Goal: Find specific page/section: Find specific page/section

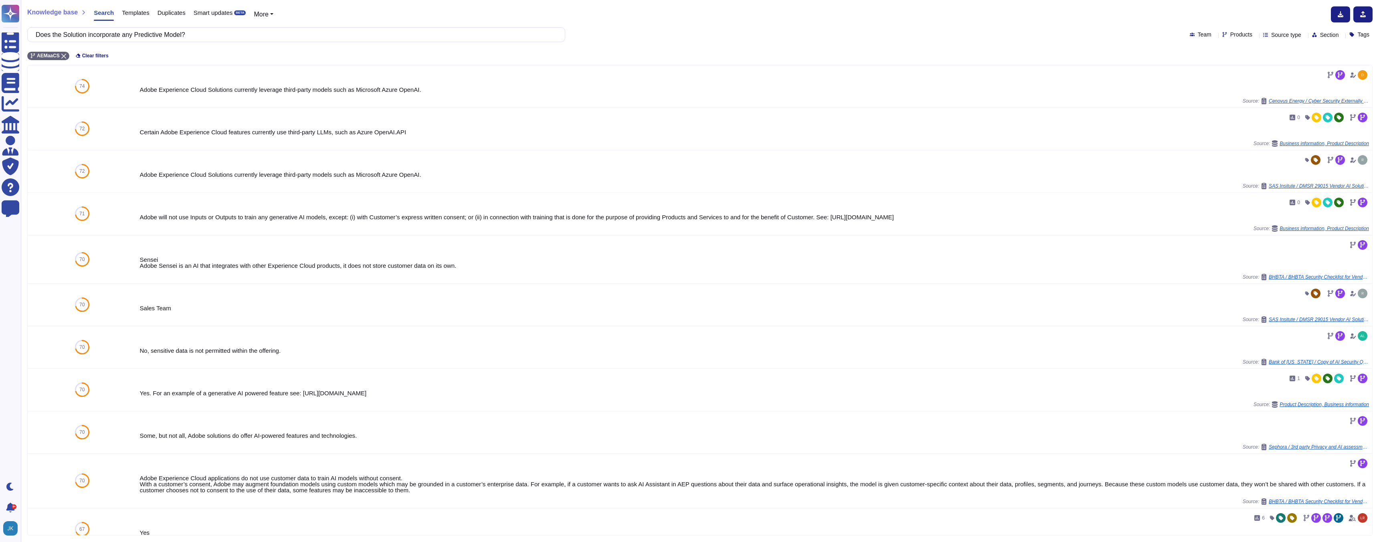
click at [134, 13] on span "Templates" at bounding box center [135, 13] width 27 height 6
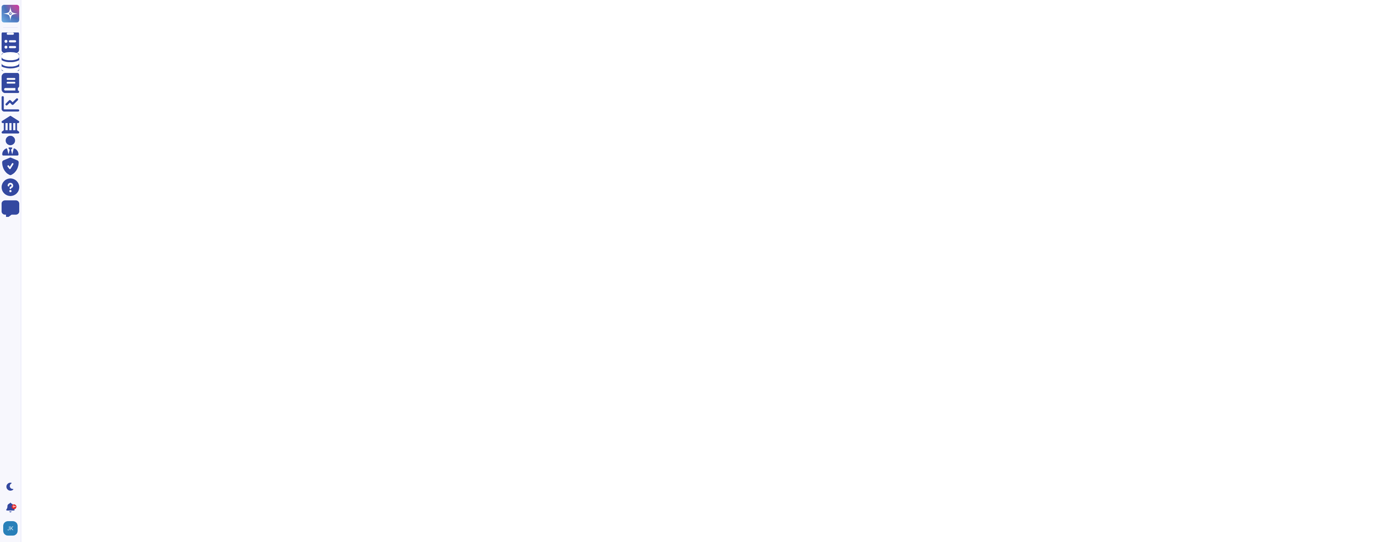
click at [134, 13] on div at bounding box center [700, 24] width 1358 height 48
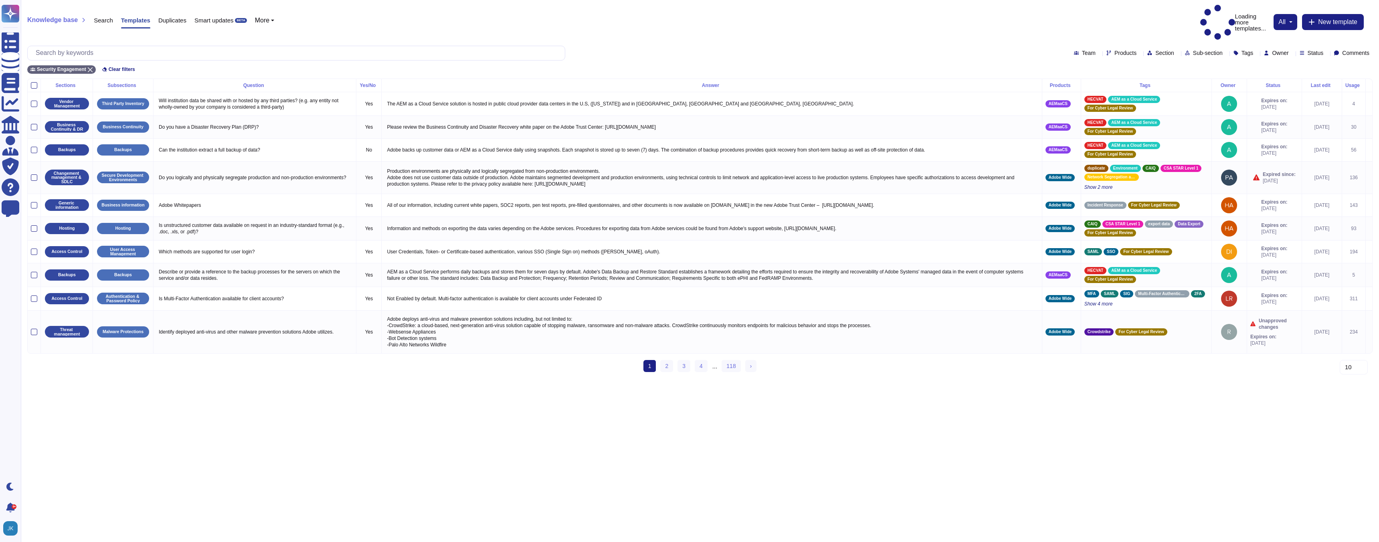
click at [1226, 118] on icon at bounding box center [1316, 169] width 180 height 103
click at [1226, 54] on icon at bounding box center [1226, 54] width 0 height 0
click at [1272, 50] on span "Owner" at bounding box center [1280, 53] width 16 height 6
click at [1313, 50] on div "Status" at bounding box center [1312, 53] width 27 height 6
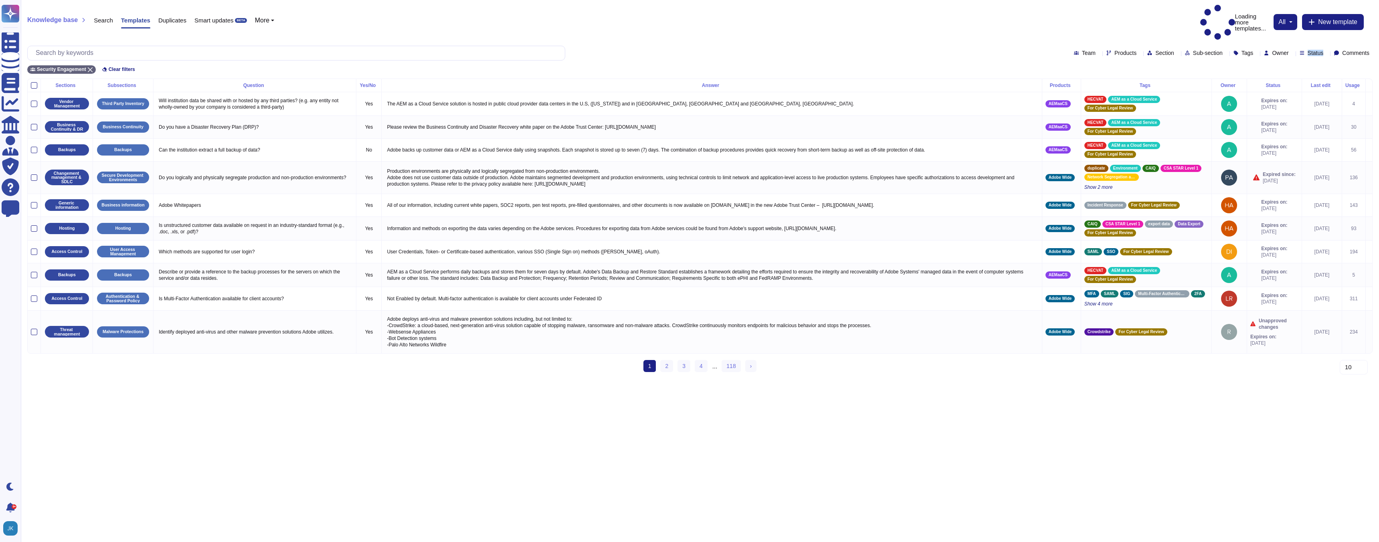
click at [1313, 50] on div "Status" at bounding box center [1312, 53] width 27 height 6
click at [1292, 94] on div at bounding box center [1291, 94] width 6 height 6
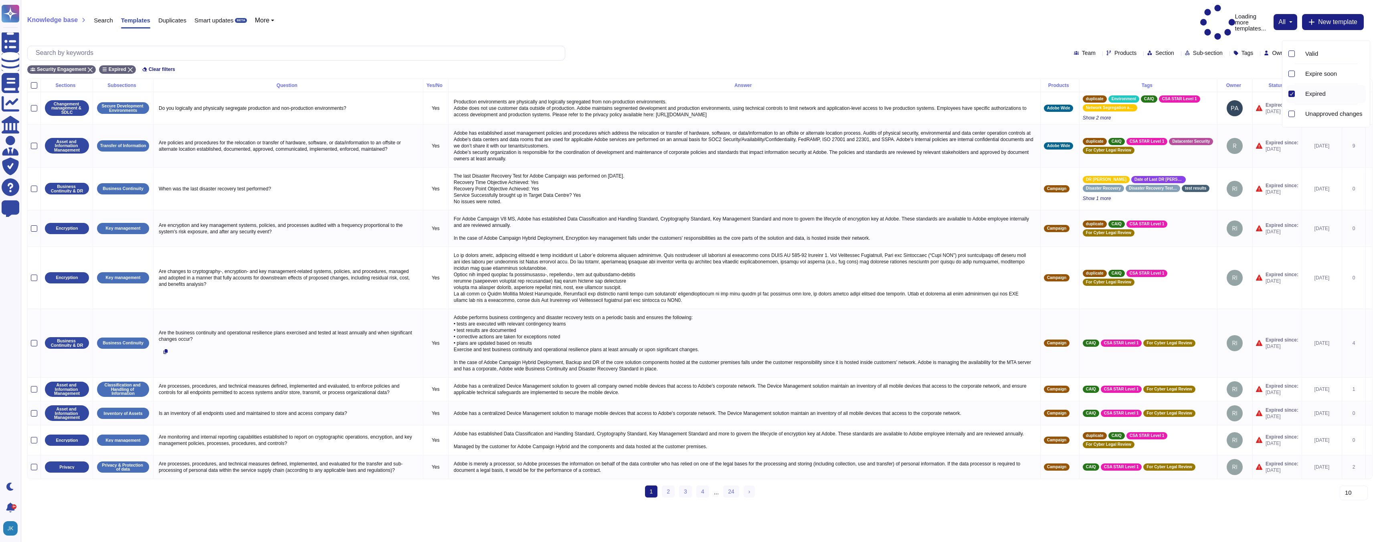
click at [1272, 50] on span "Owner" at bounding box center [1280, 53] width 16 height 6
click at [1266, 55] on input "text" at bounding box center [1332, 52] width 152 height 14
type input "[PERSON_NAME]"
click at [1272, 73] on span "[PERSON_NAME]" at bounding box center [1292, 72] width 49 height 7
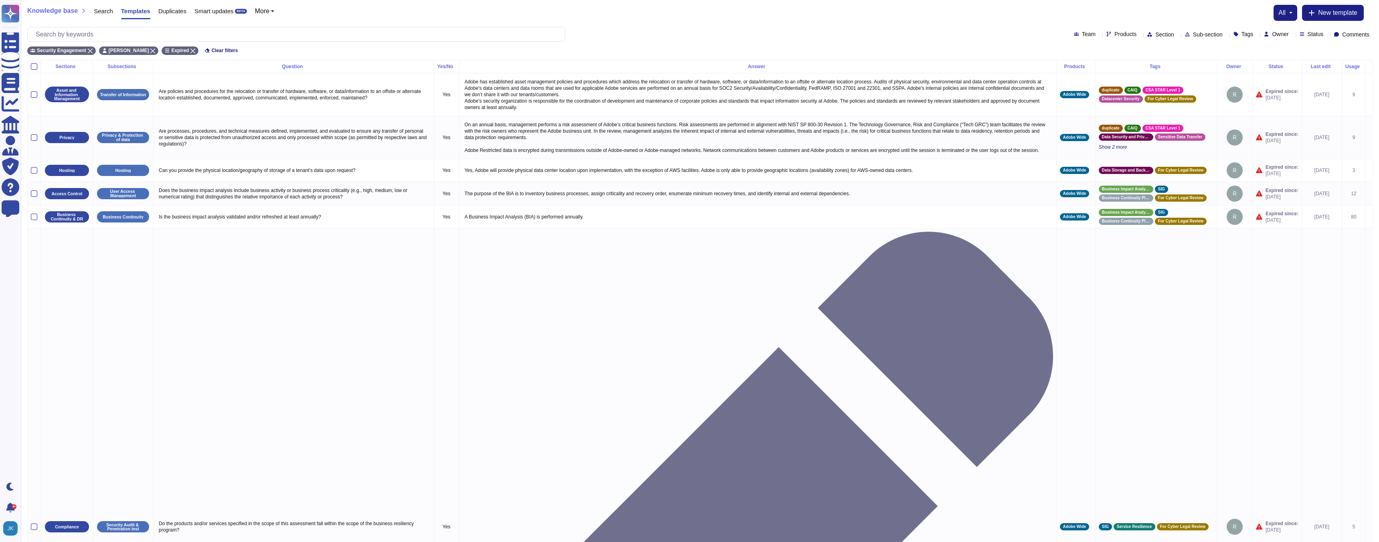
click at [1292, 35] on icon at bounding box center [1292, 35] width 0 height 0
click at [1280, 72] on span "[PERSON_NAME]" at bounding box center [1292, 72] width 49 height 7
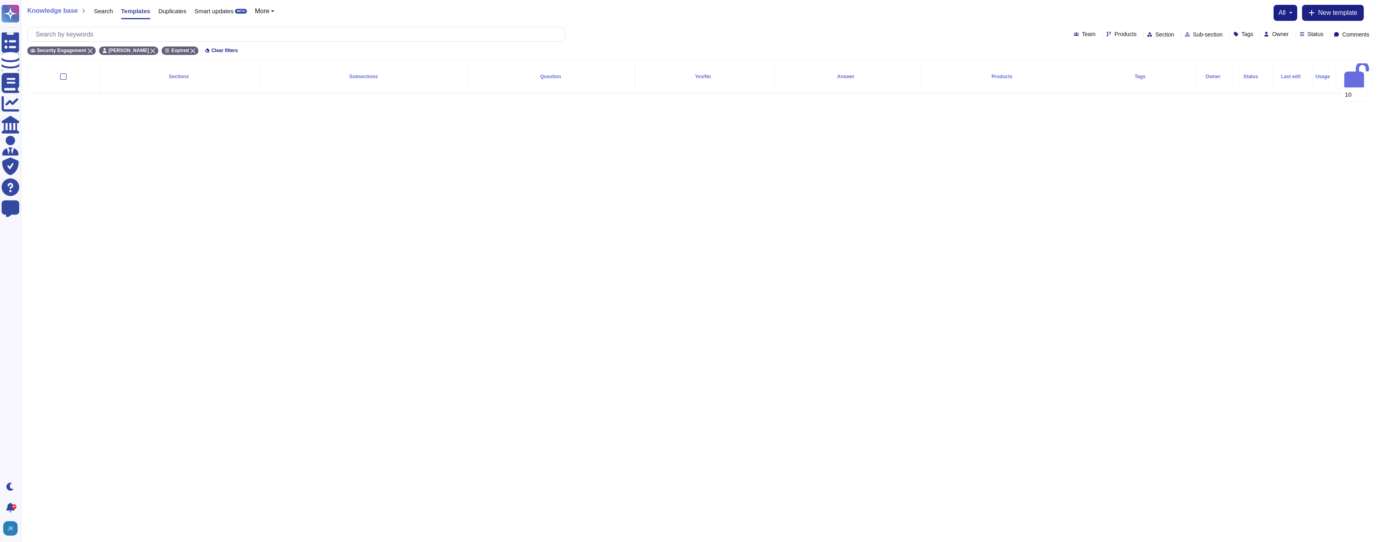
click at [1272, 36] on span "Owner" at bounding box center [1280, 34] width 16 height 6
click at [1268, 54] on input "text" at bounding box center [1332, 52] width 152 height 14
type input "ayo"
click at [1273, 75] on span "[PERSON_NAME]" at bounding box center [1292, 72] width 49 height 7
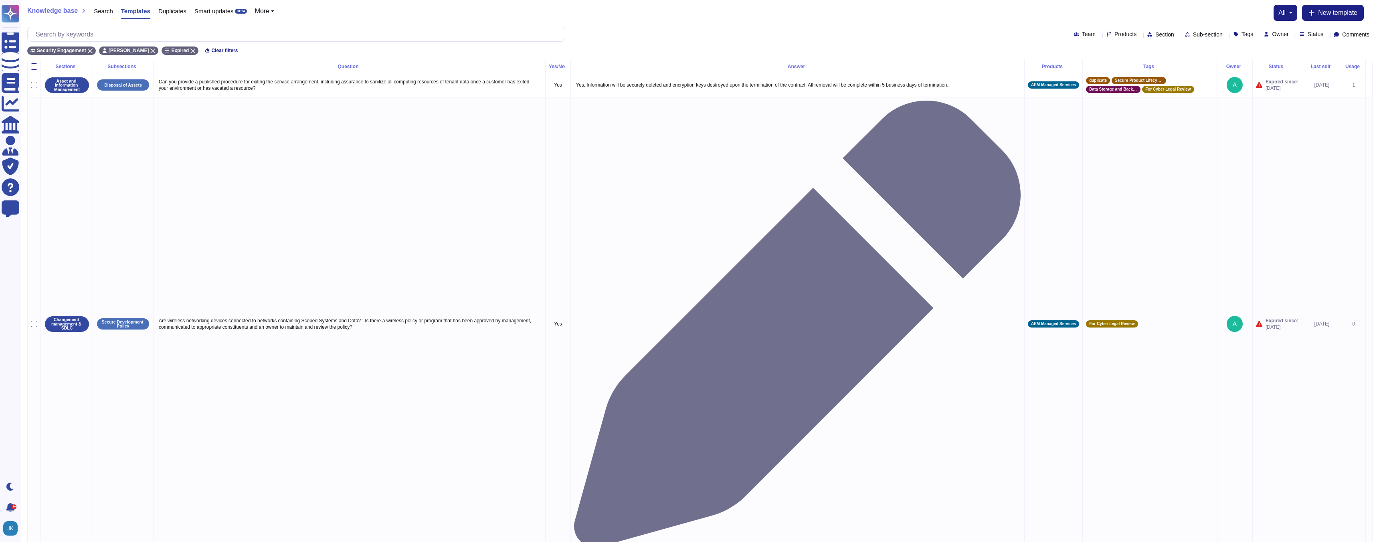
click at [1292, 35] on icon at bounding box center [1292, 35] width 0 height 0
click at [1279, 52] on input "text" at bounding box center [1332, 52] width 152 height 14
type input "[PERSON_NAME]"
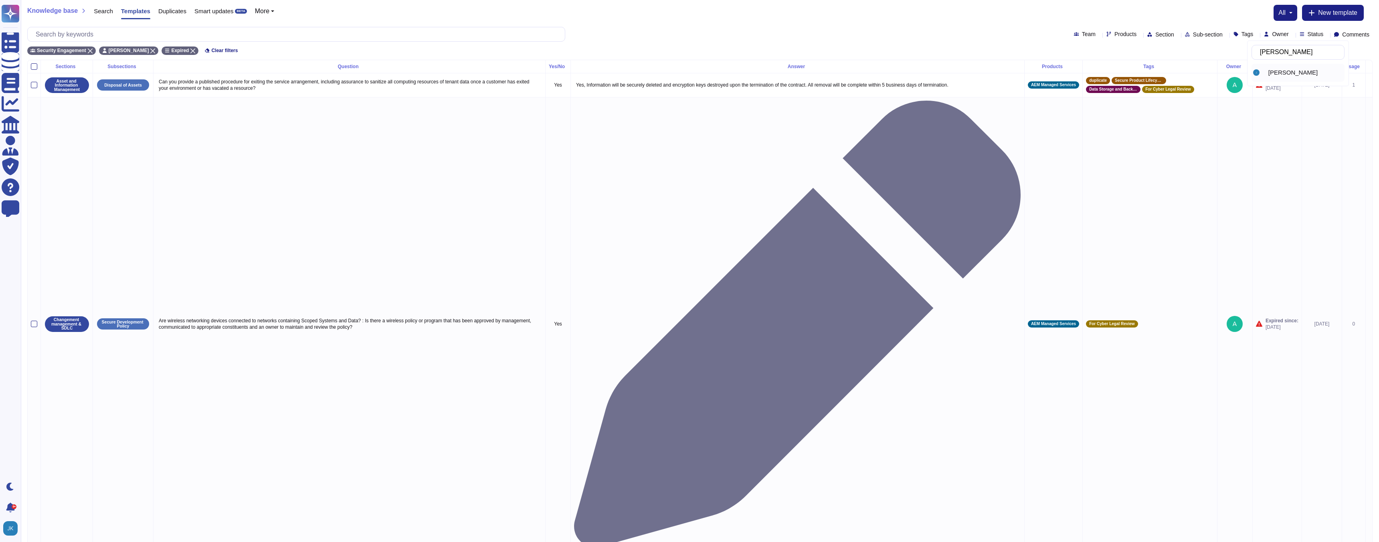
click at [1284, 74] on span "[PERSON_NAME]" at bounding box center [1292, 72] width 49 height 7
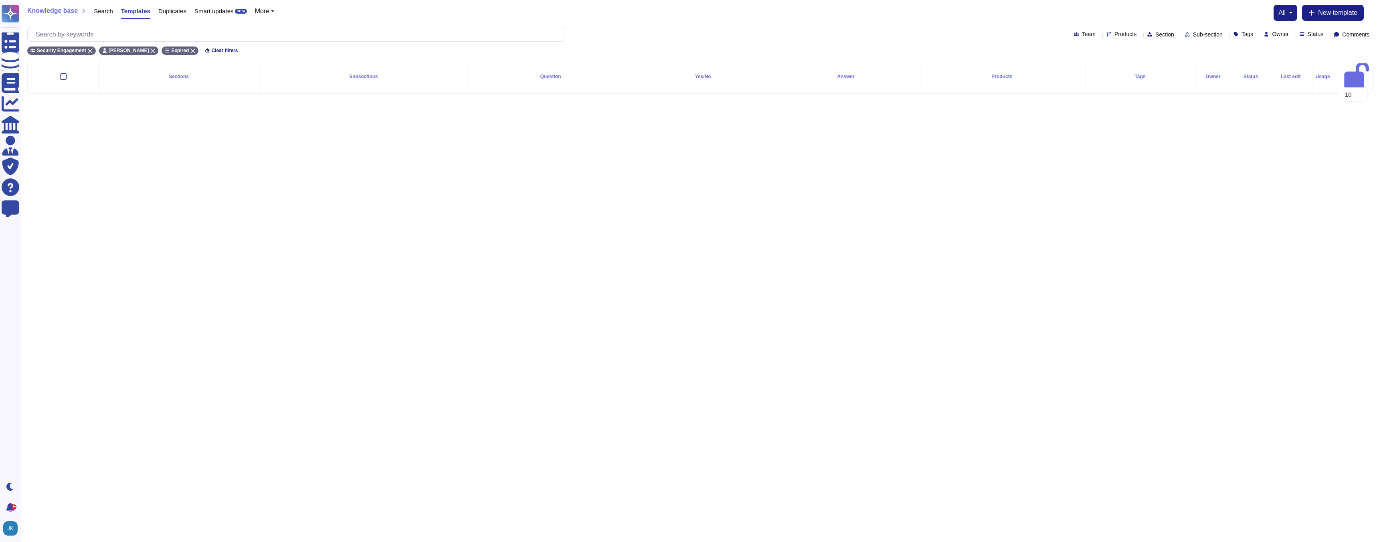
click at [1292, 35] on icon at bounding box center [1292, 35] width 0 height 0
click at [1270, 57] on input "text" at bounding box center [1332, 52] width 152 height 14
type input "dra"
click at [1264, 75] on div at bounding box center [1258, 73] width 14 height 10
click at [1276, 37] on div "Owner" at bounding box center [1278, 34] width 28 height 6
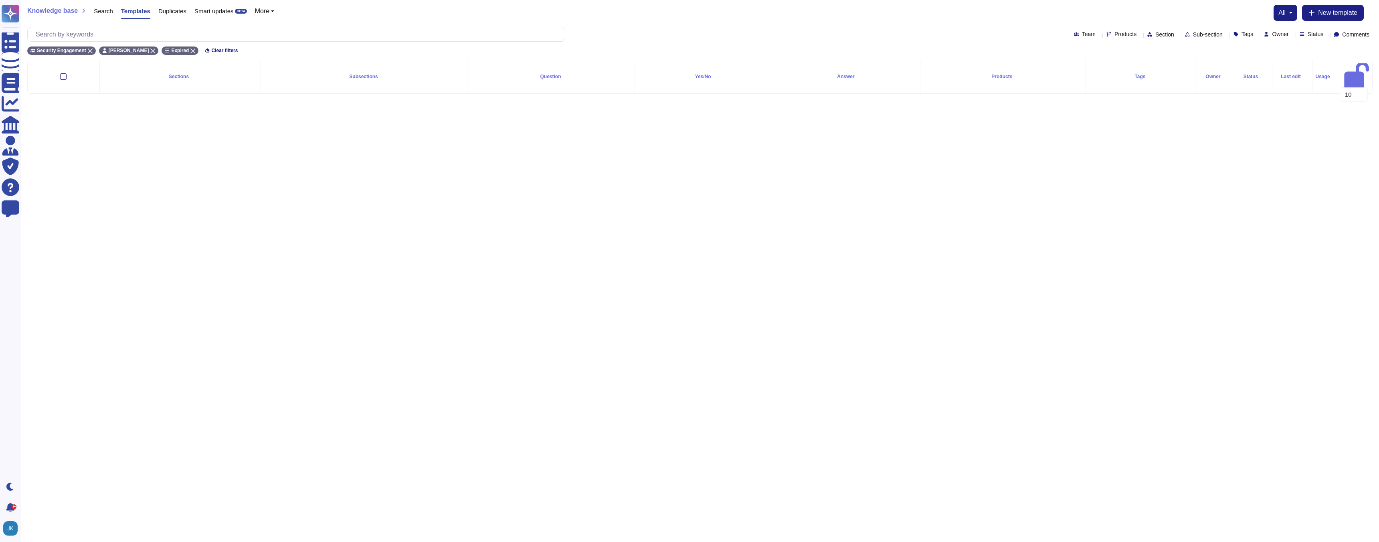
click at [1292, 35] on icon at bounding box center [1292, 35] width 0 height 0
click at [1266, 54] on input "text" at bounding box center [1332, 52] width 152 height 14
type input "geor"
click at [1307, 71] on span "[PERSON_NAME]" at bounding box center [1292, 72] width 49 height 7
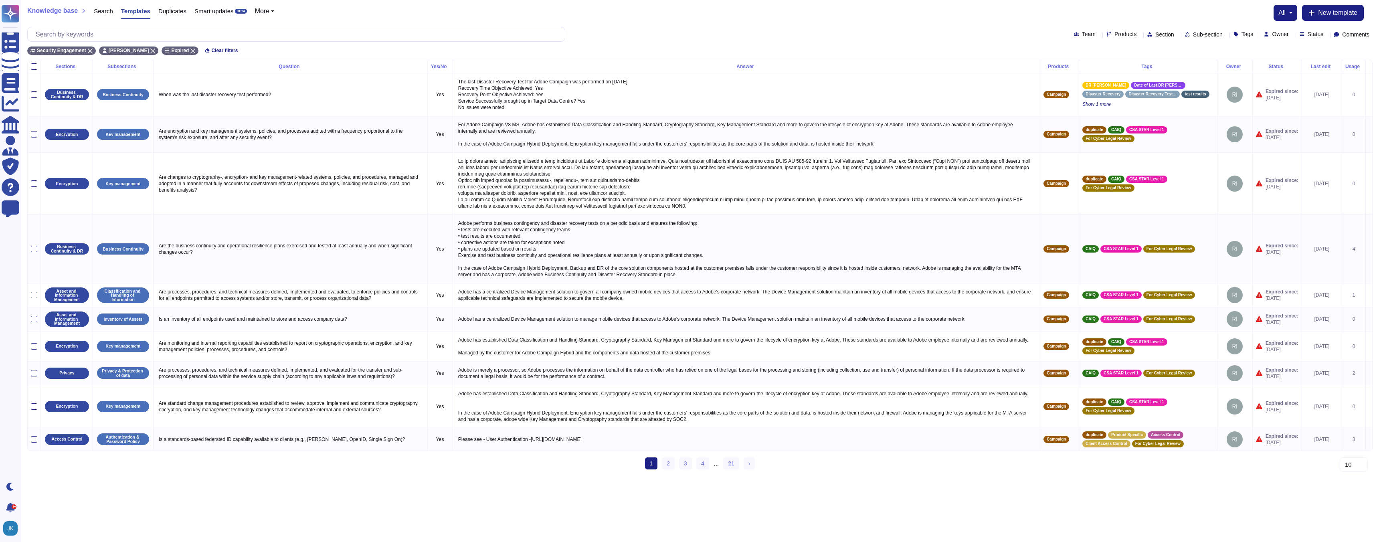
click at [1292, 35] on icon at bounding box center [1292, 35] width 0 height 0
click at [1270, 52] on input "text" at bounding box center [1332, 52] width 152 height 14
type input "cata"
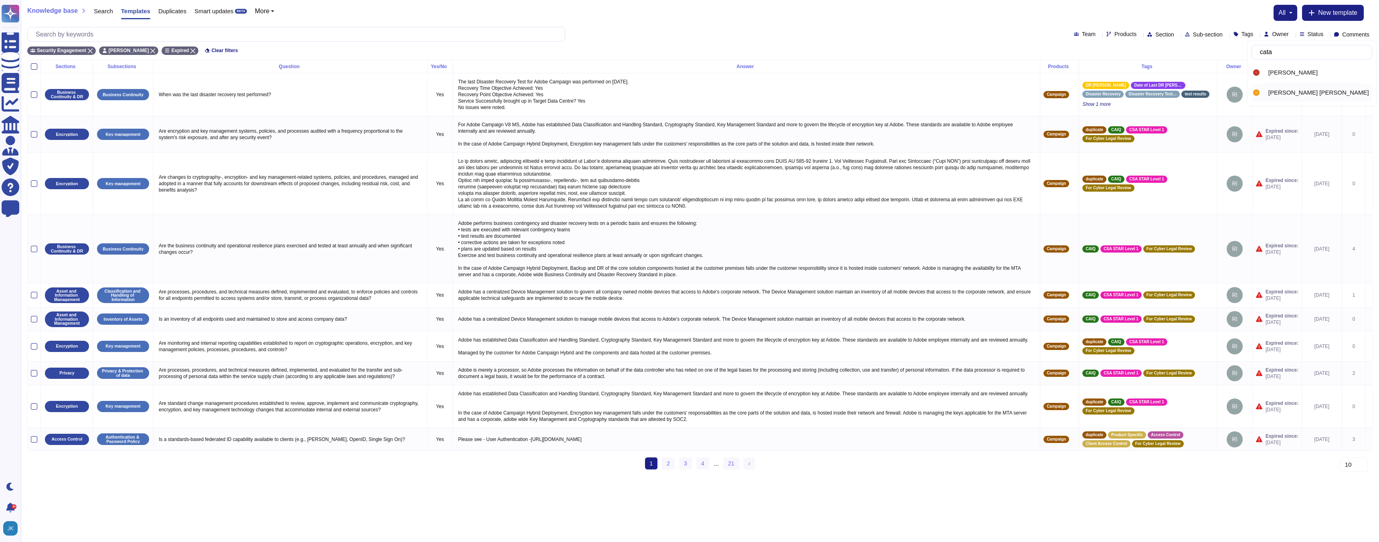
click at [1279, 92] on span "[PERSON_NAME] [PERSON_NAME]" at bounding box center [1318, 92] width 101 height 7
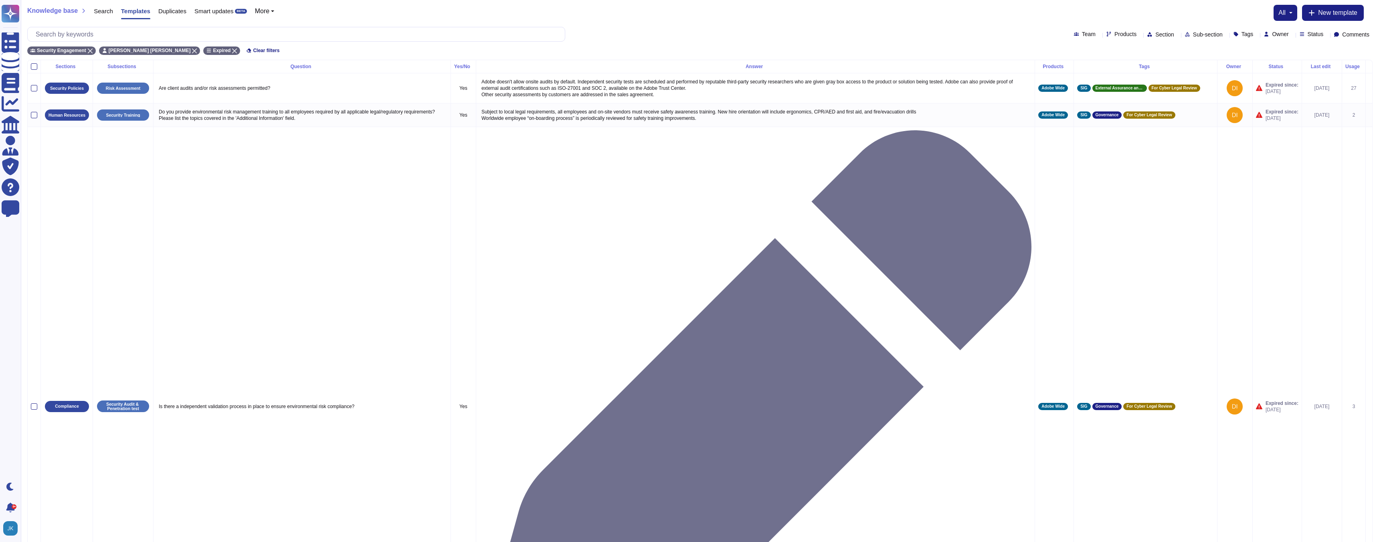
click at [1292, 35] on icon at bounding box center [1292, 35] width 0 height 0
click at [1273, 52] on input "text" at bounding box center [1332, 52] width 152 height 14
type input "oa"
click at [1277, 73] on span "[PERSON_NAME]" at bounding box center [1292, 72] width 49 height 7
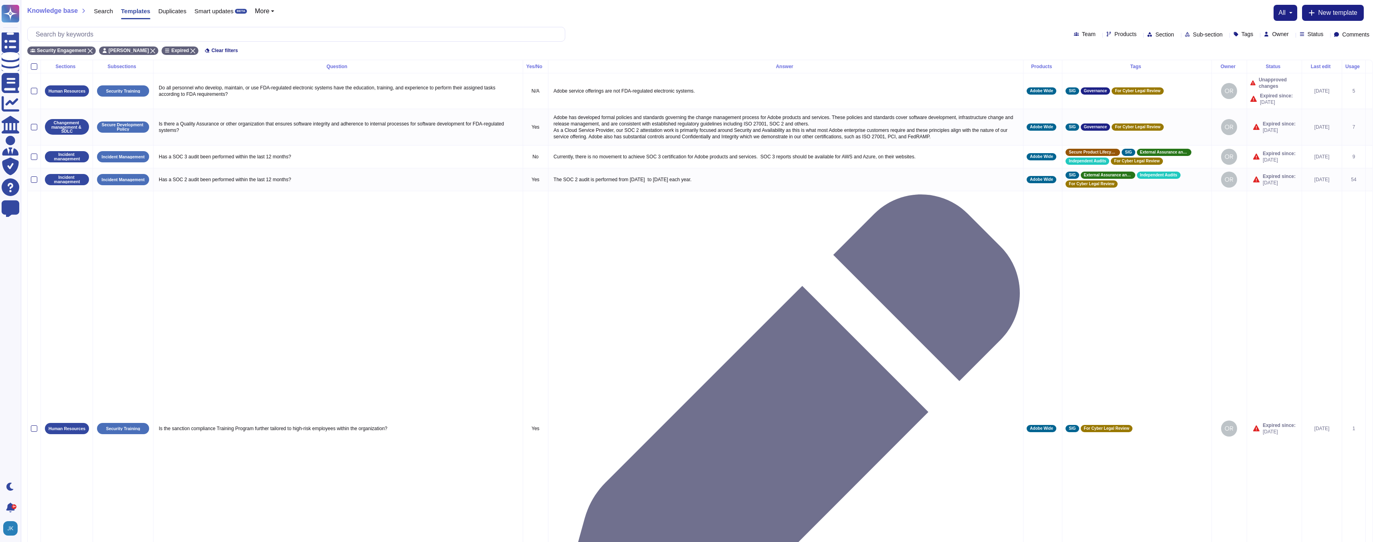
click at [1292, 35] on icon at bounding box center [1292, 35] width 0 height 0
click at [1276, 93] on span "[PERSON_NAME]" at bounding box center [1292, 96] width 49 height 7
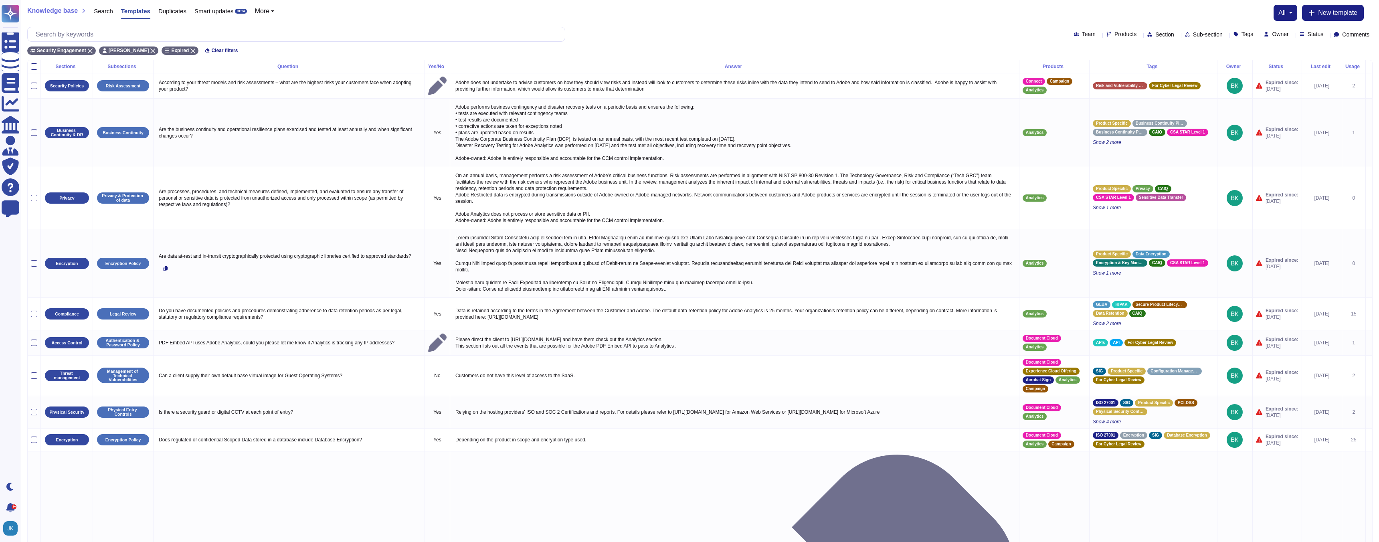
click at [1292, 35] on icon at bounding box center [1292, 35] width 0 height 0
click at [1271, 52] on input "text" at bounding box center [1332, 52] width 152 height 14
type input "shun"
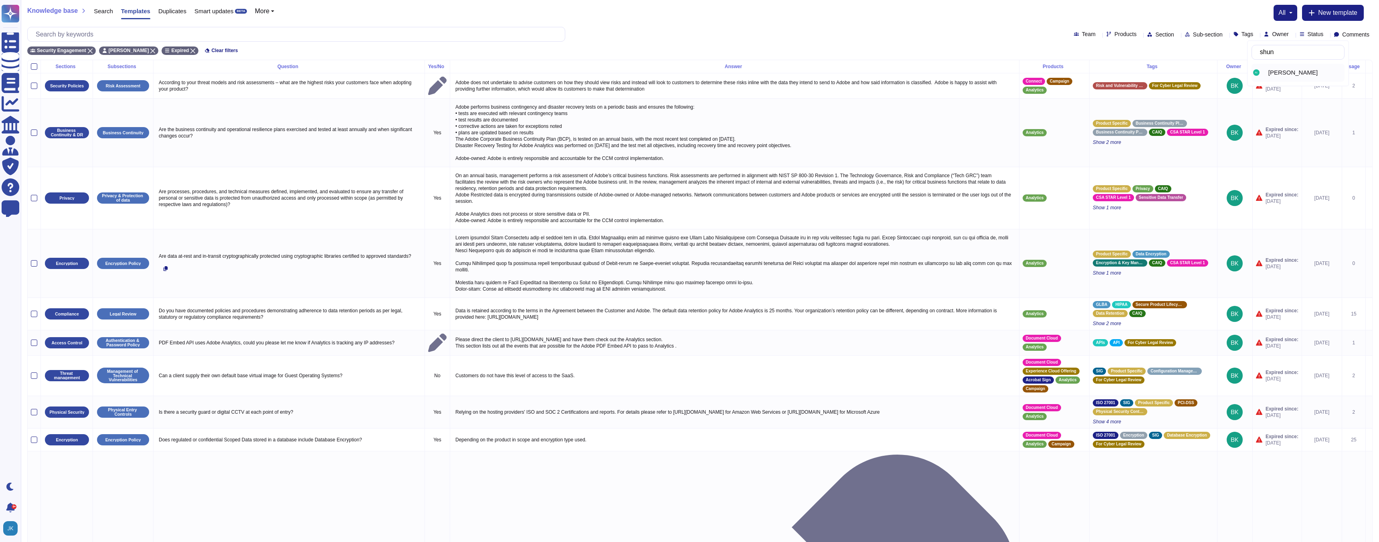
click at [1275, 74] on span "[PERSON_NAME]" at bounding box center [1292, 72] width 49 height 7
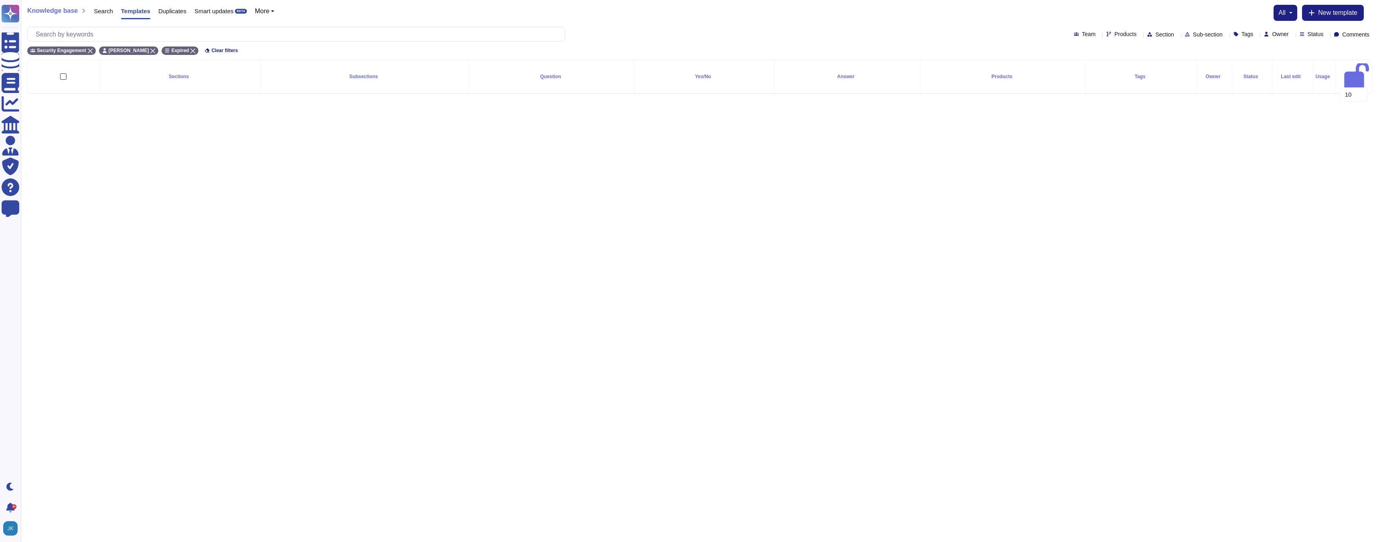
click at [1274, 36] on div "Owner" at bounding box center [1278, 34] width 28 height 6
click at [1267, 55] on input "text" at bounding box center [1332, 52] width 152 height 14
type input "[PERSON_NAME]"
click at [1271, 71] on span "[PERSON_NAME]" at bounding box center [1292, 72] width 49 height 7
click at [1274, 36] on div "Owner" at bounding box center [1278, 34] width 28 height 6
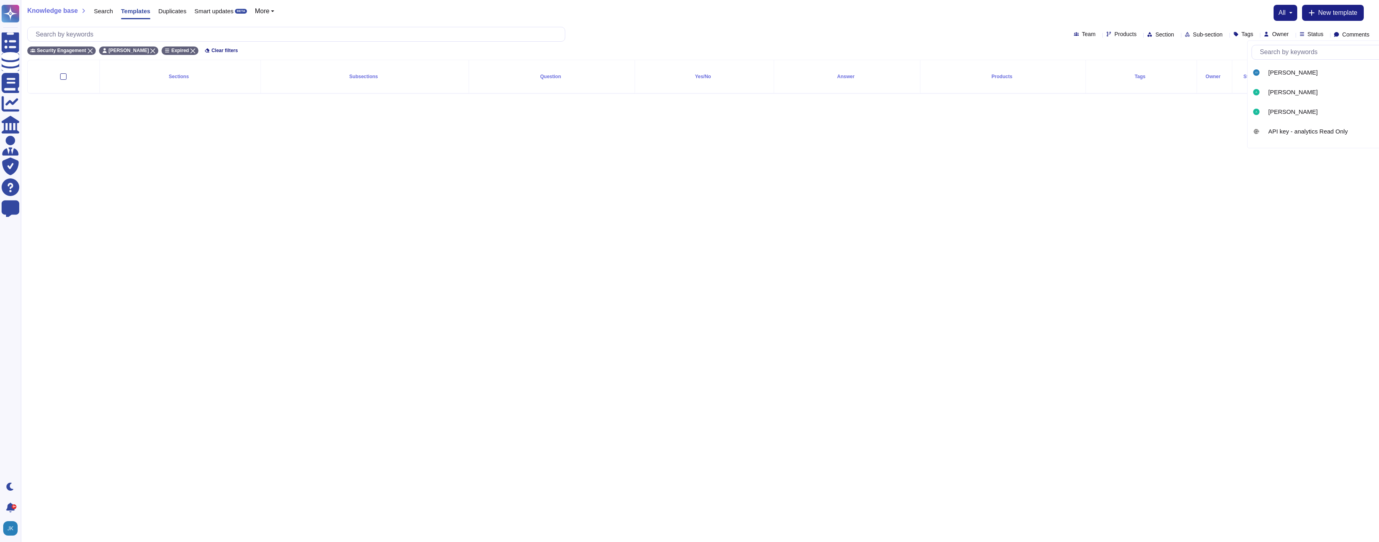
click at [1269, 48] on input "text" at bounding box center [1332, 52] width 152 height 14
type input "louis"
click at [1287, 71] on span "[PERSON_NAME]" at bounding box center [1292, 72] width 49 height 7
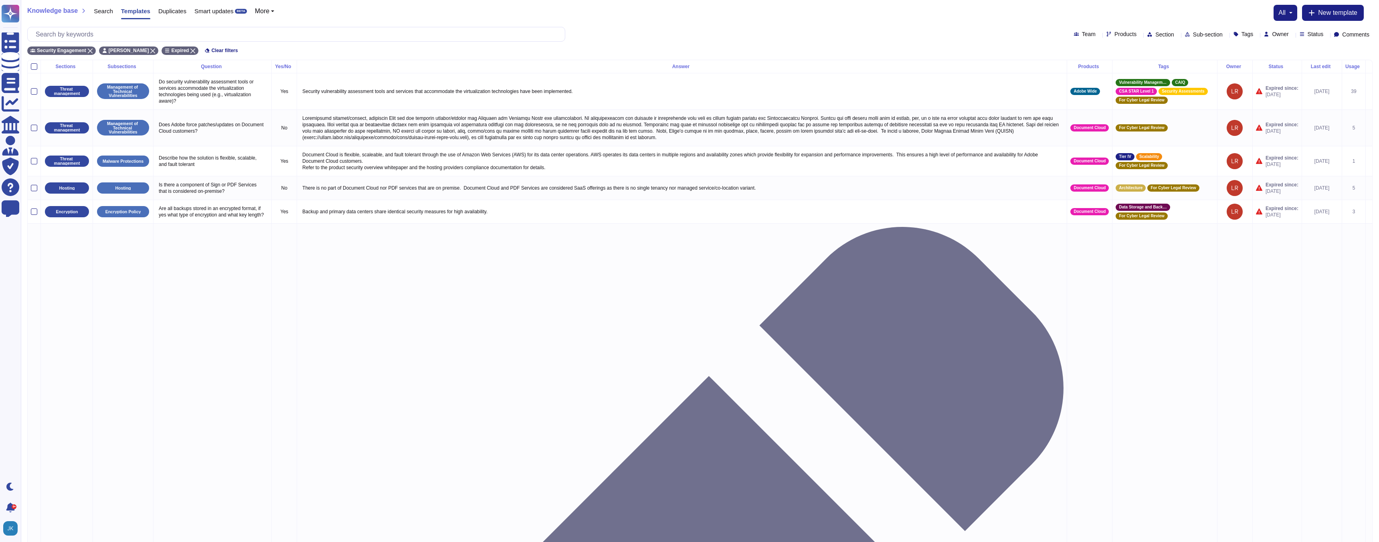
click at [1274, 39] on div "Team Products Section Sub-section Tags Owner Status Comments" at bounding box center [699, 34] width 1345 height 15
click at [1292, 35] on icon at bounding box center [1292, 35] width 0 height 0
click at [1267, 49] on input "text" at bounding box center [1332, 52] width 152 height 14
type input "kaluba"
click at [1271, 71] on span "[PERSON_NAME]" at bounding box center [1292, 72] width 49 height 7
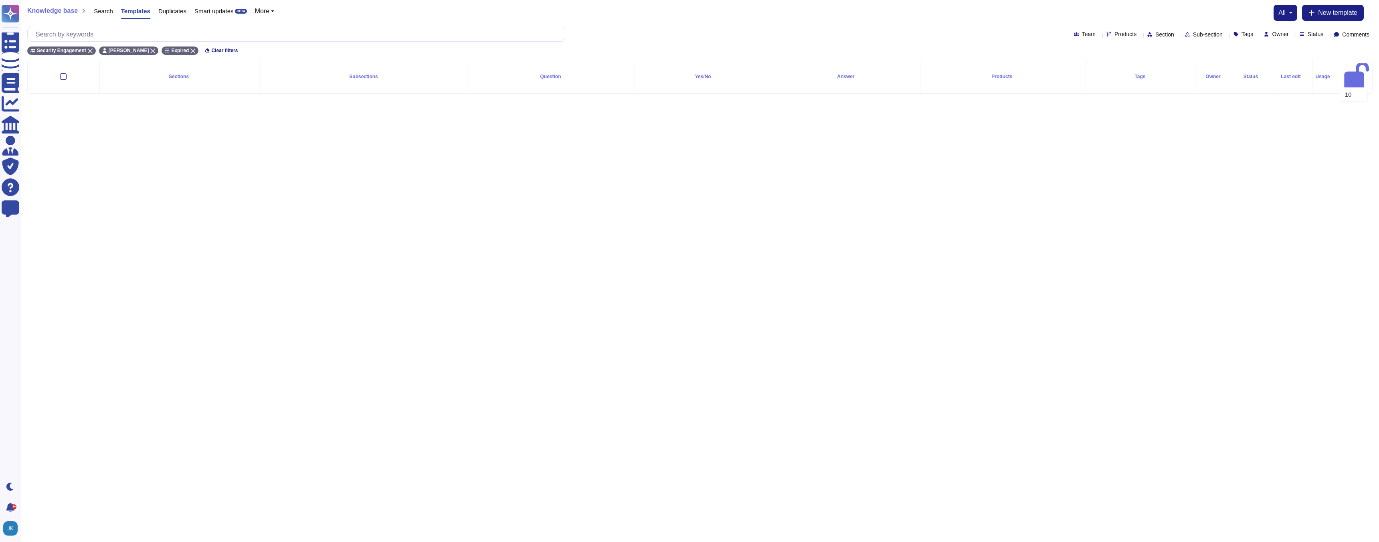
click at [1272, 34] on span "Owner" at bounding box center [1280, 34] width 16 height 6
click at [1269, 54] on input "text" at bounding box center [1332, 52] width 152 height 14
type input "[PERSON_NAME]"
click at [1274, 71] on span "[PERSON_NAME]" at bounding box center [1292, 72] width 49 height 7
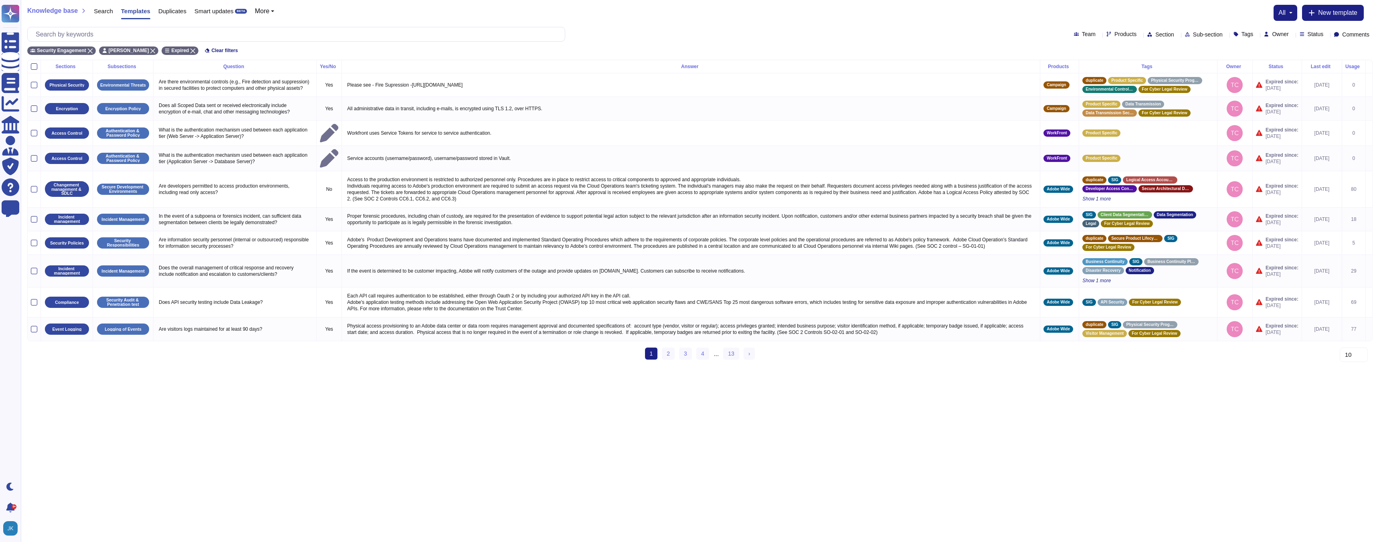
click at [1275, 34] on div "Owner" at bounding box center [1278, 34] width 28 height 6
click at [1270, 54] on input "text" at bounding box center [1332, 52] width 152 height 14
type input "der"
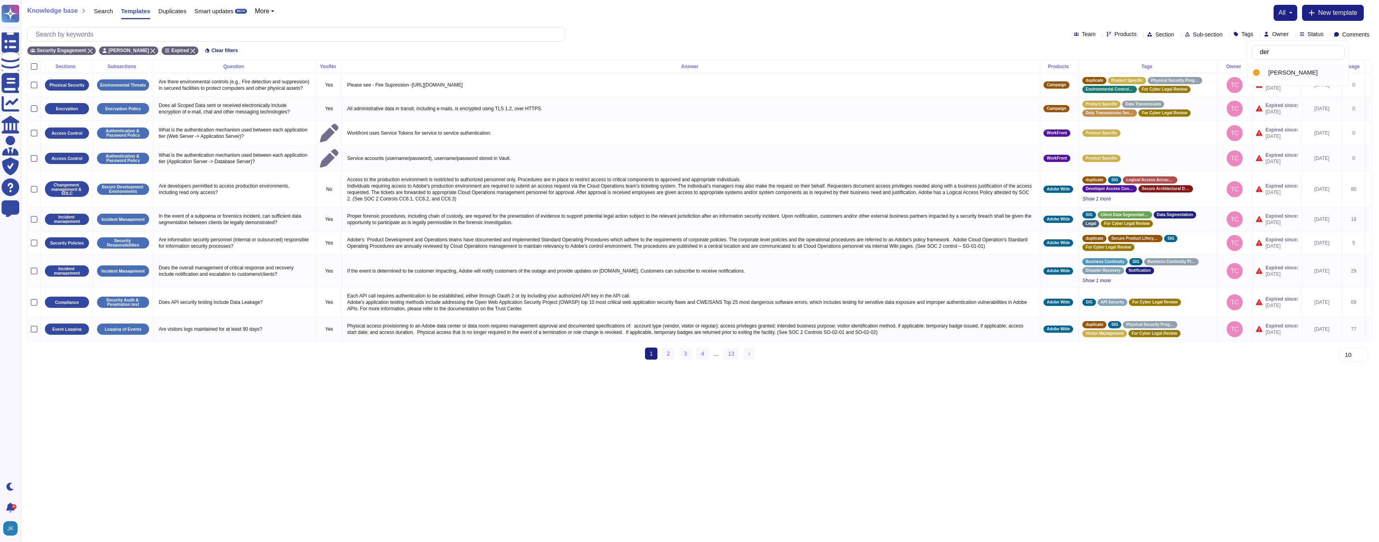
click at [1278, 68] on div "[PERSON_NAME]" at bounding box center [1297, 73] width 93 height 18
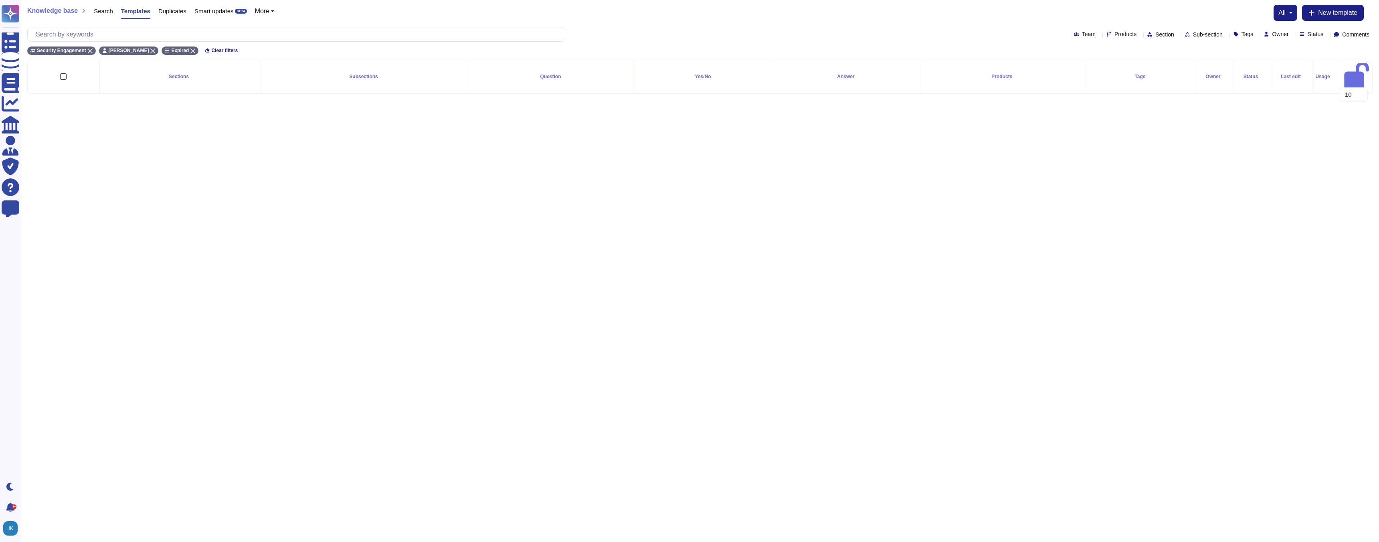
click at [1272, 33] on span "Owner" at bounding box center [1280, 34] width 16 height 6
click at [1274, 51] on input "text" at bounding box center [1332, 52] width 152 height 14
type input "[PERSON_NAME]"
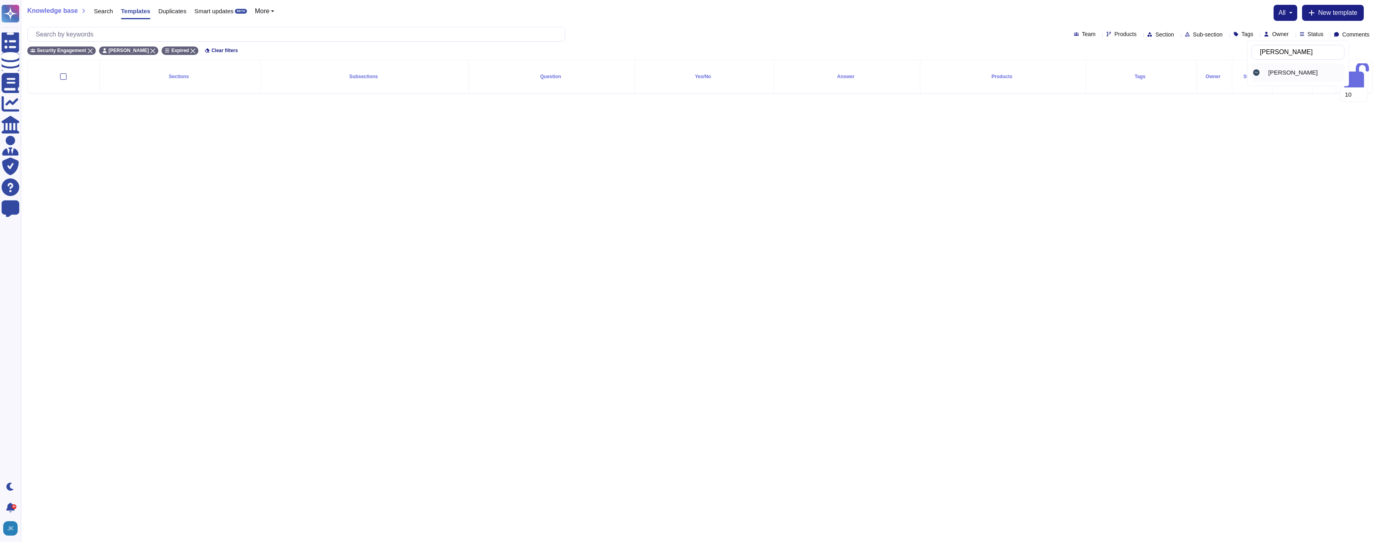
click at [1279, 69] on span "[PERSON_NAME]" at bounding box center [1292, 72] width 49 height 7
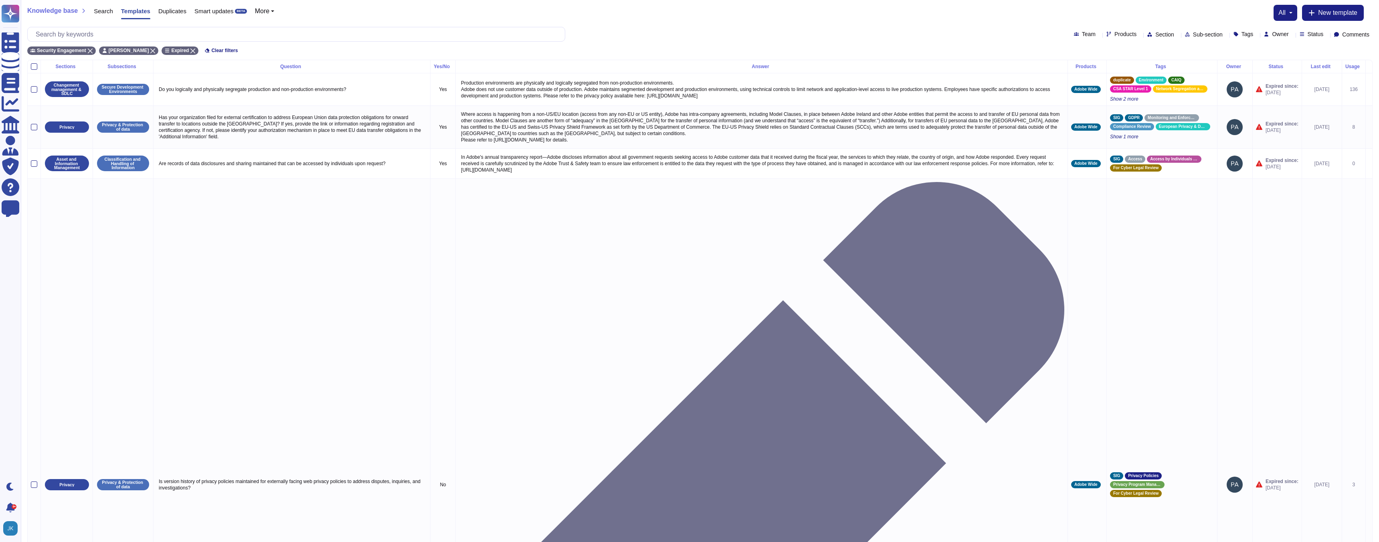
click at [1274, 35] on div "Owner" at bounding box center [1278, 34] width 28 height 6
click at [1283, 77] on span "[PERSON_NAME]" at bounding box center [1292, 75] width 49 height 7
